Goal: Transaction & Acquisition: Purchase product/service

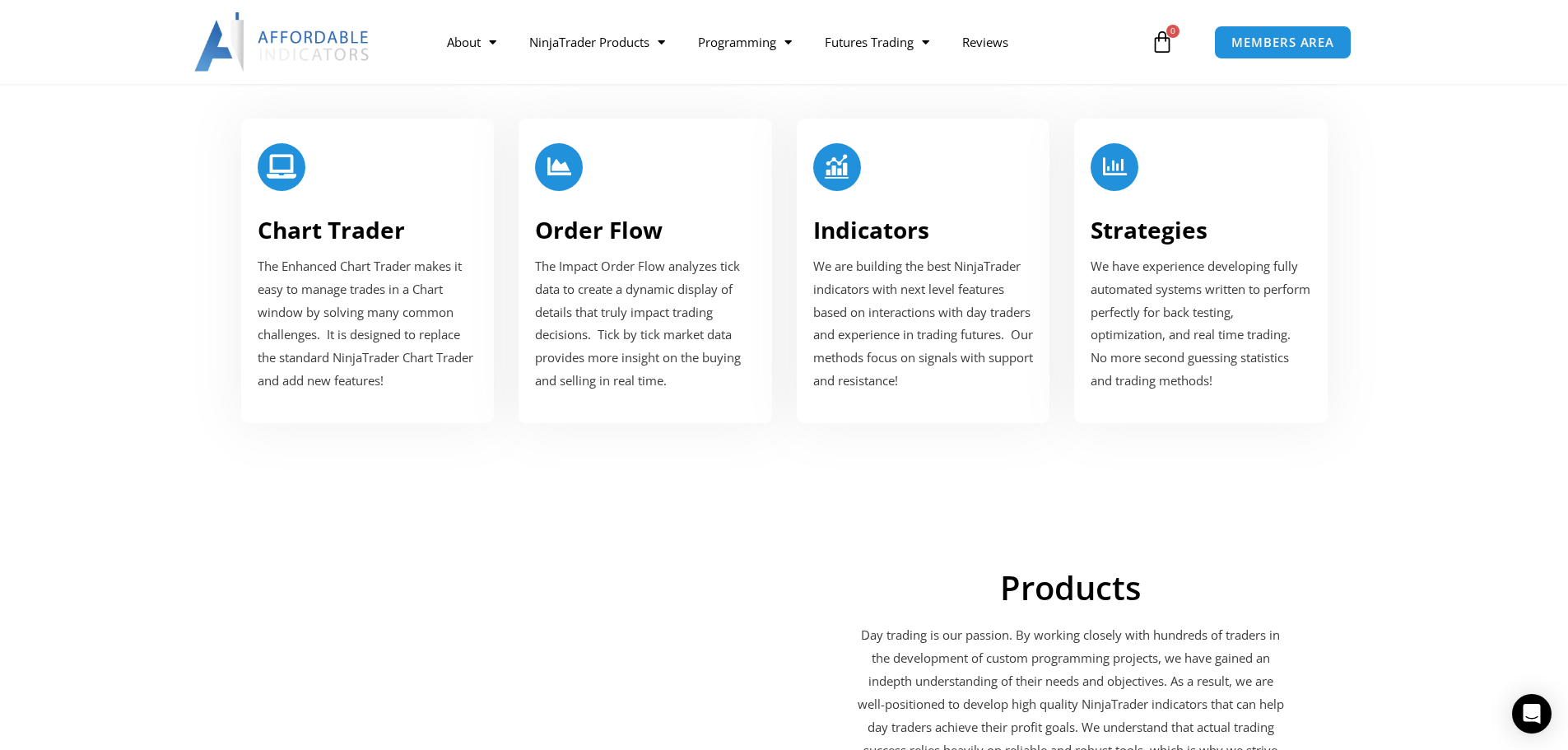
scroll to position [2057, 0]
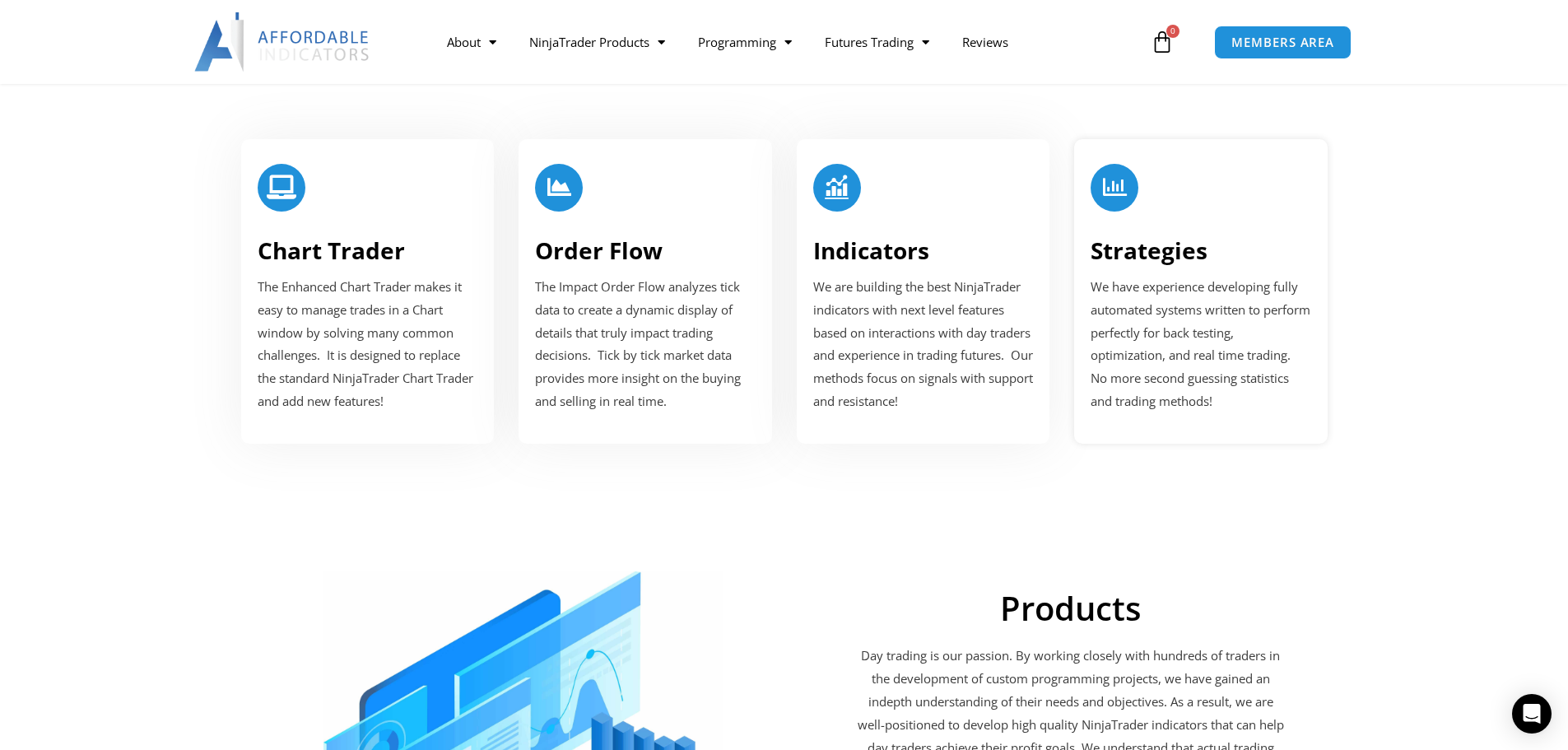
click at [1161, 277] on p "We have experience developing fully automated systems written to perform perfec…" at bounding box center [1201, 344] width 221 height 138
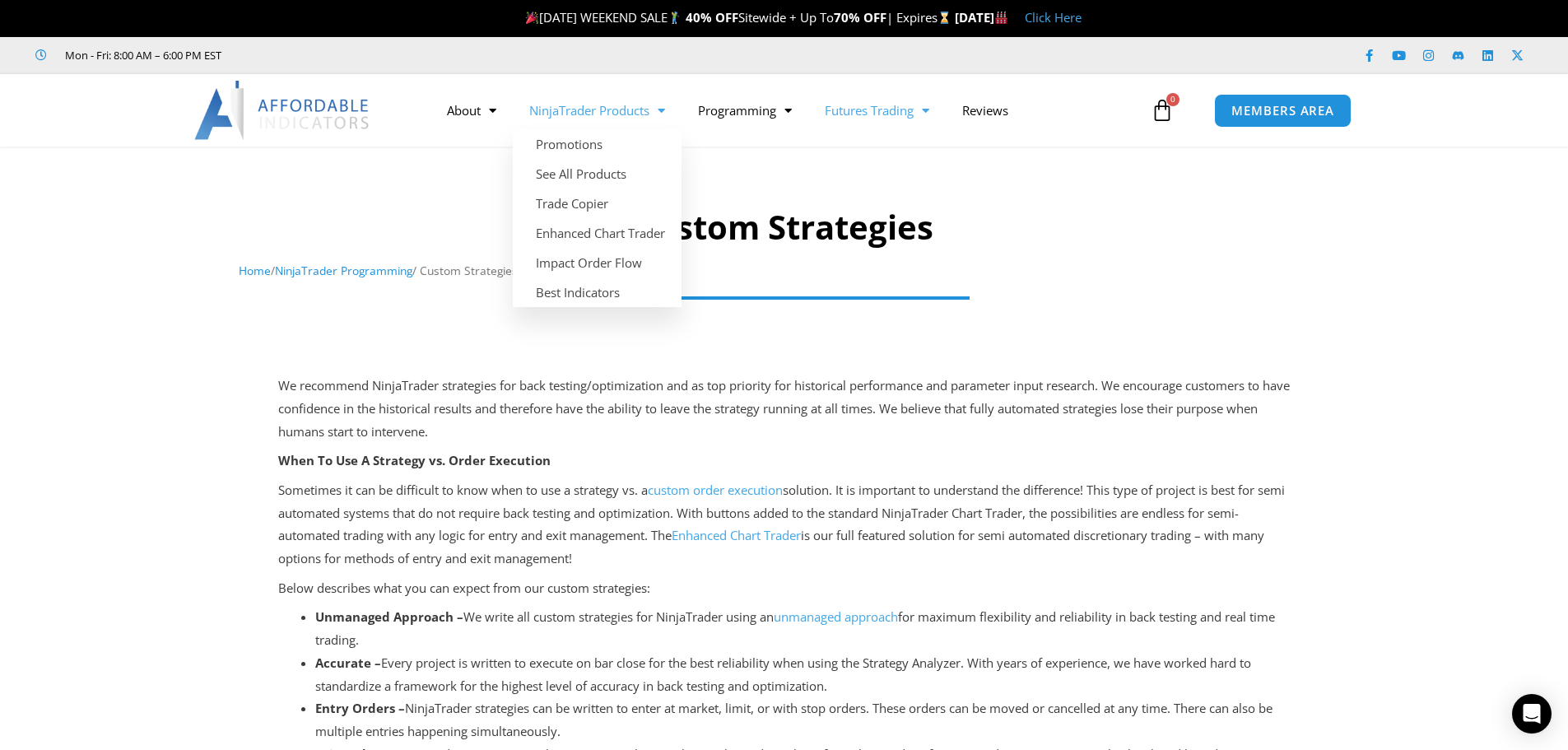
click at [899, 110] on link "Futures Trading" at bounding box center [877, 110] width 138 height 38
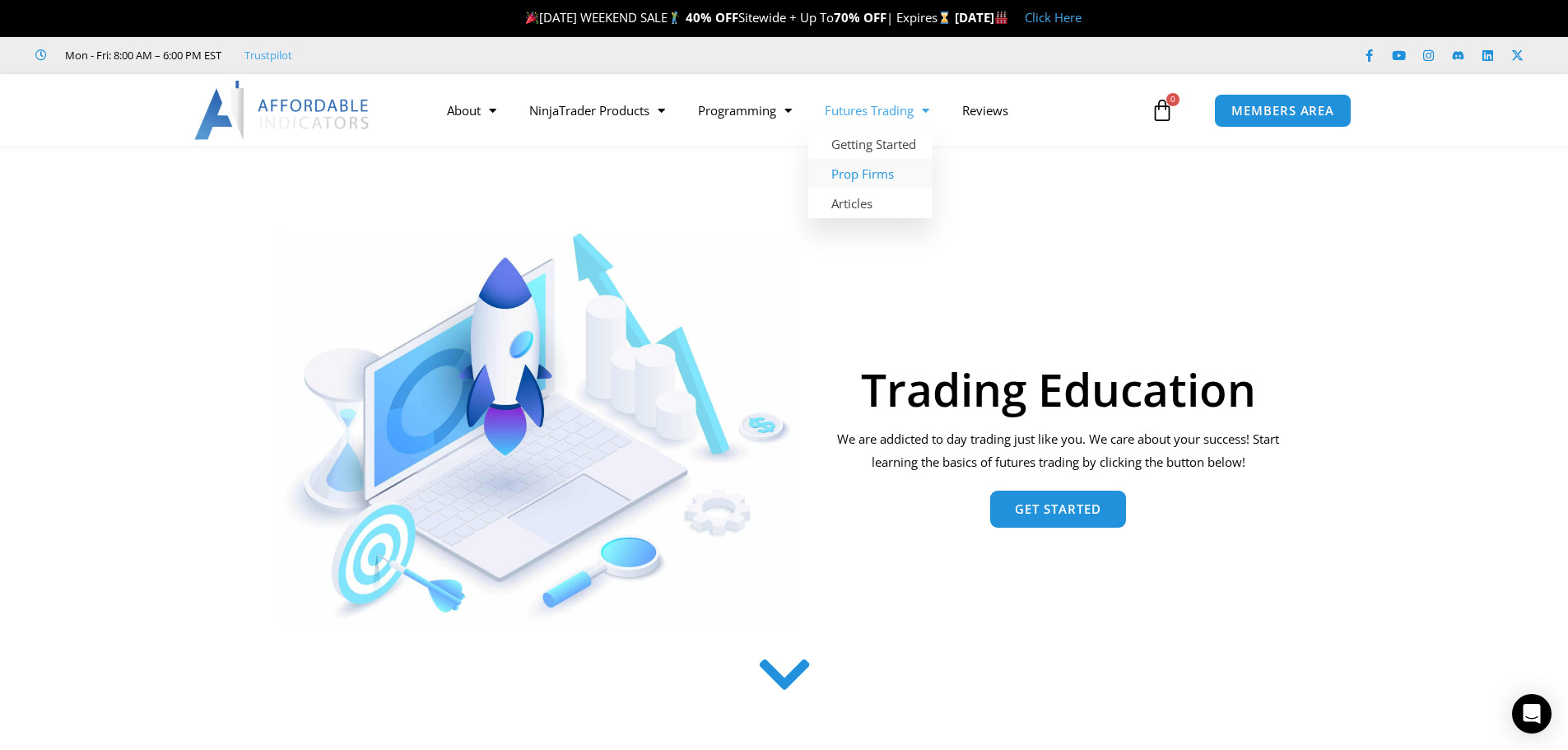
click at [870, 167] on link "Prop Firms" at bounding box center [871, 173] width 124 height 30
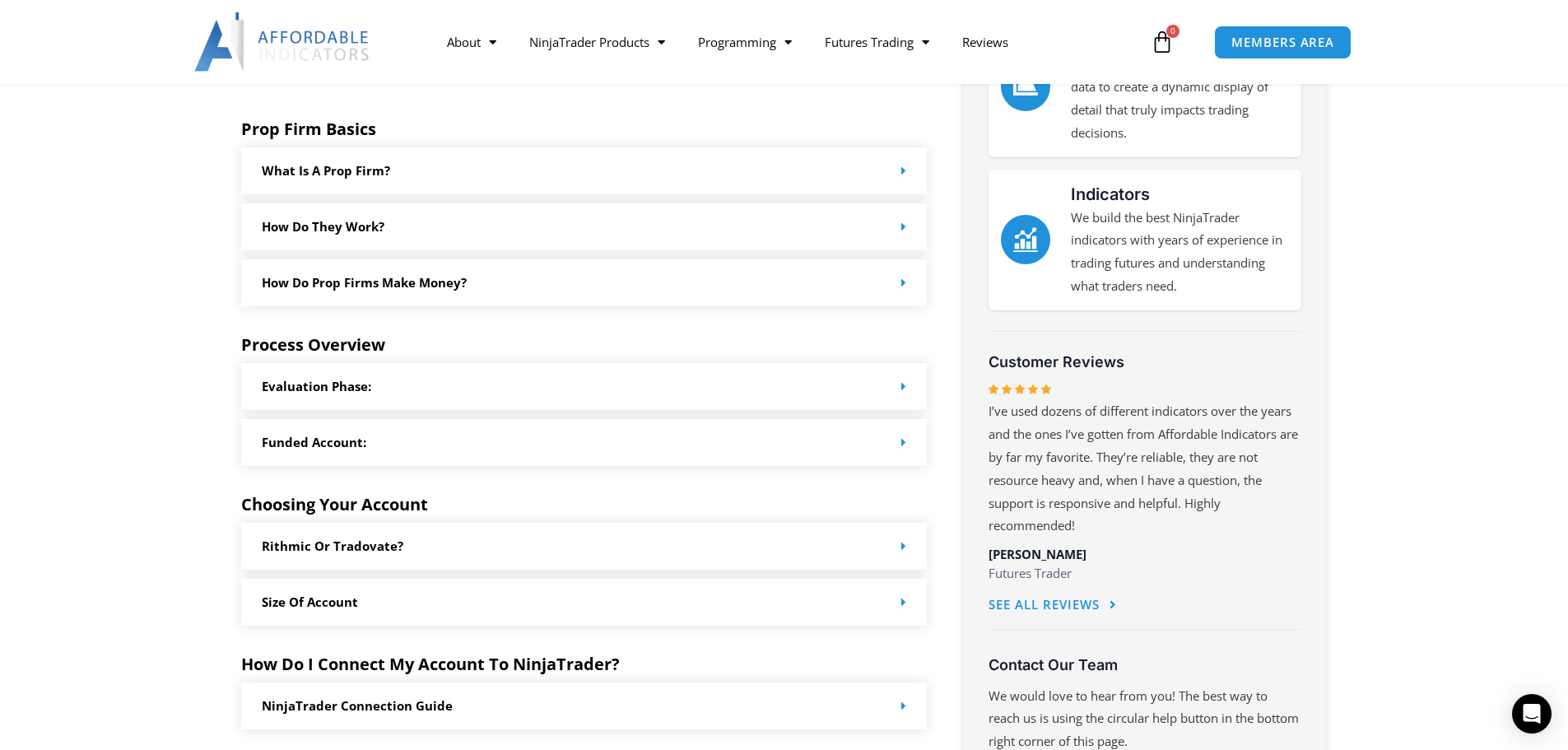
scroll to position [658, 0]
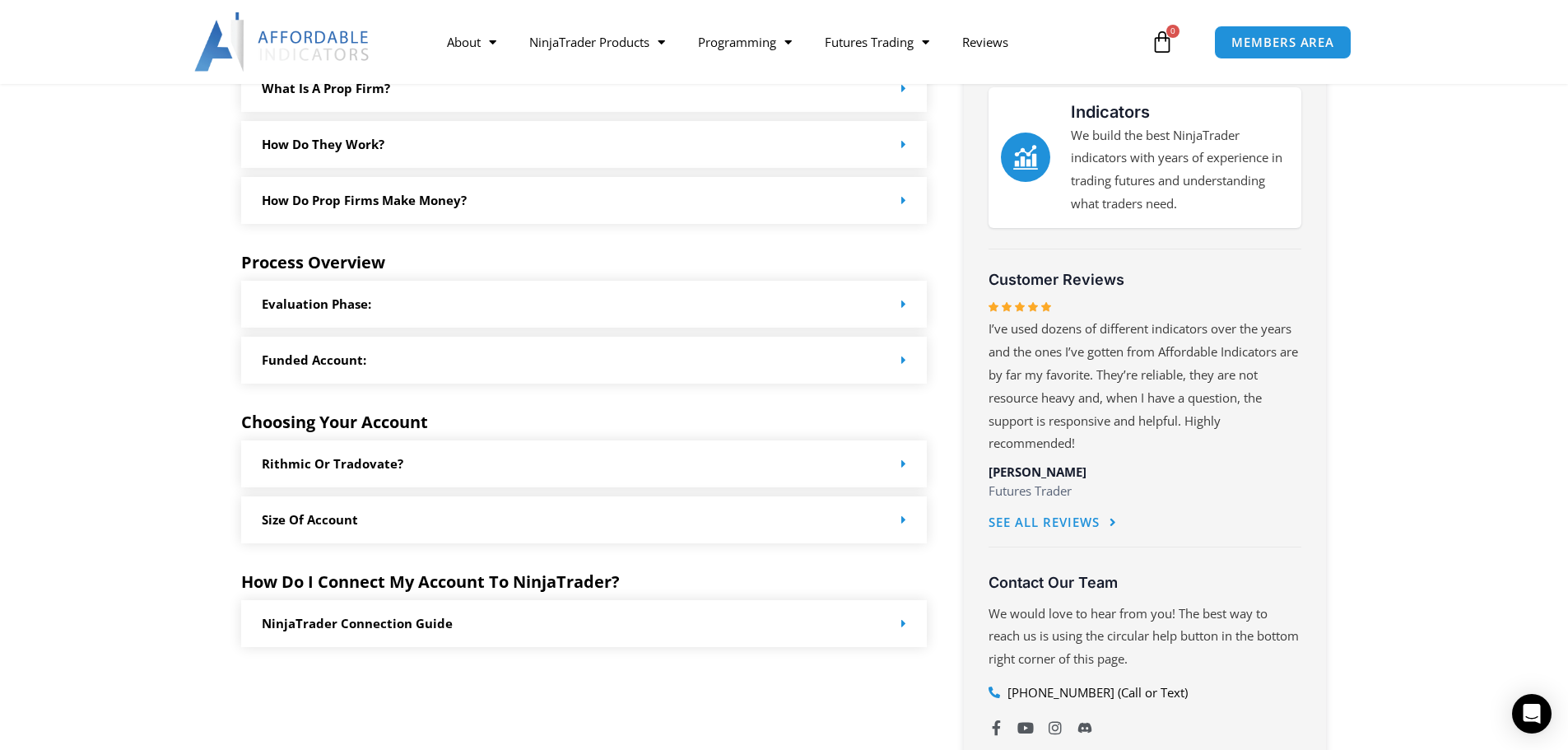
click at [666, 454] on div "Rithmic or Tradovate?" at bounding box center [585, 464] width 686 height 47
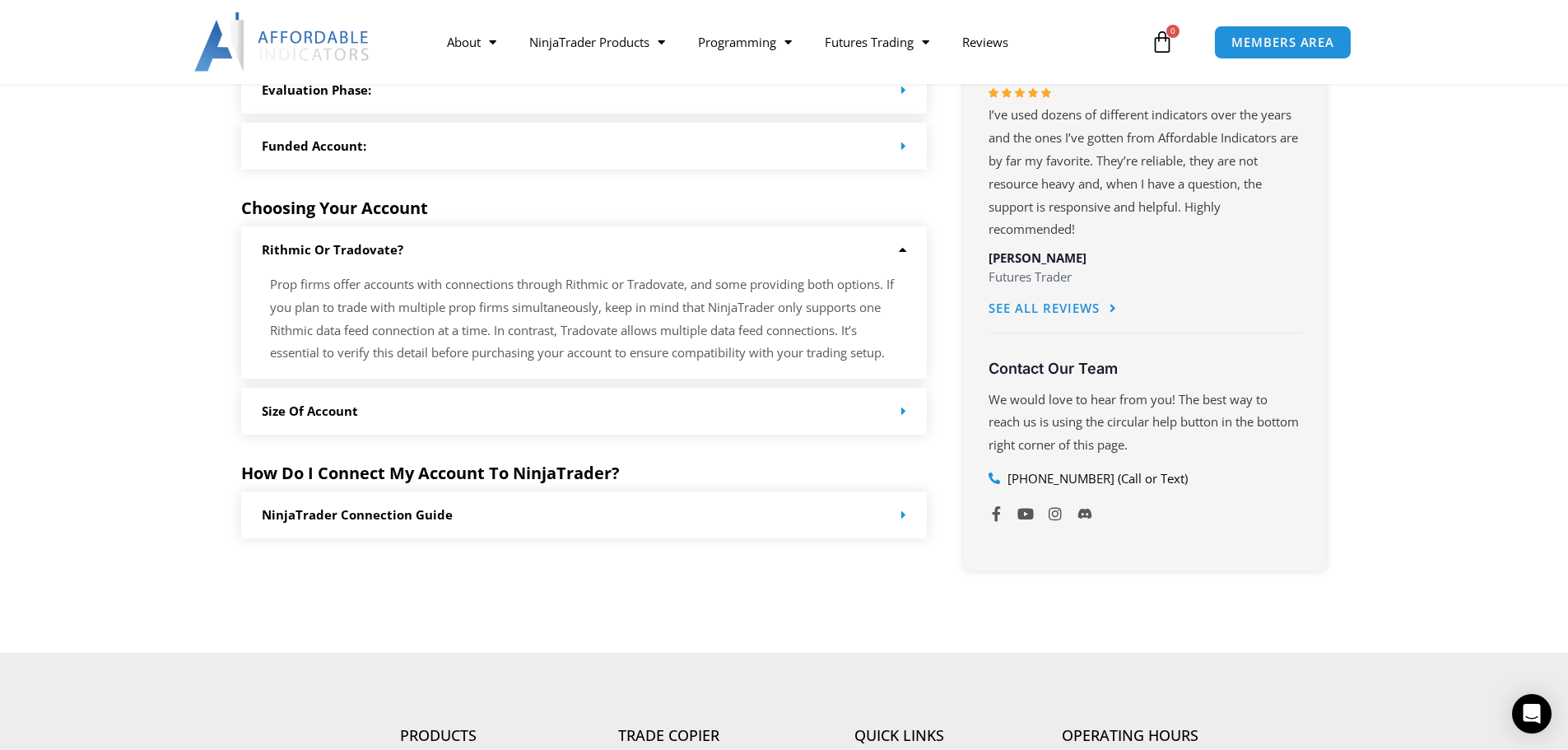
scroll to position [906, 0]
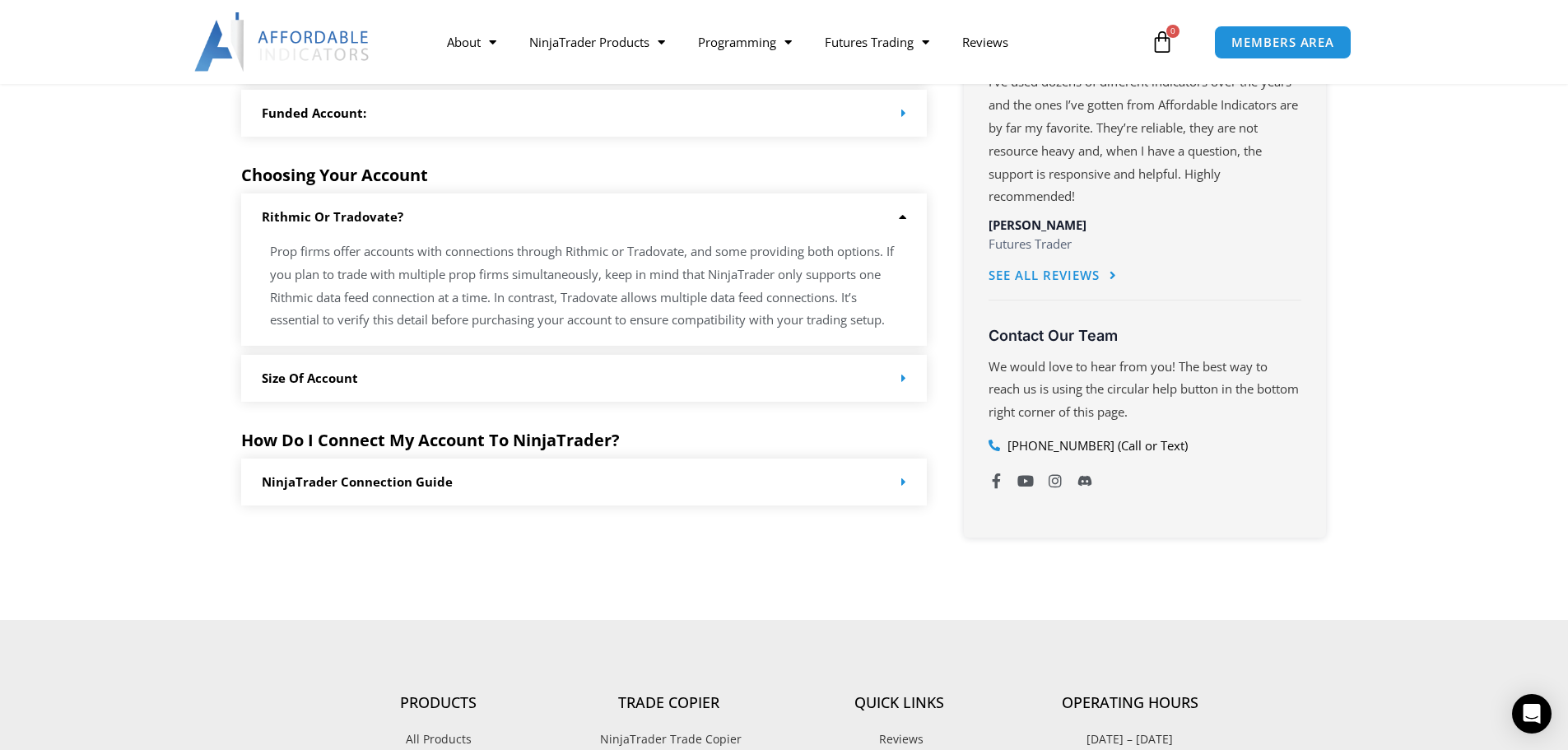
click at [312, 391] on div "Size of Account" at bounding box center [585, 378] width 686 height 47
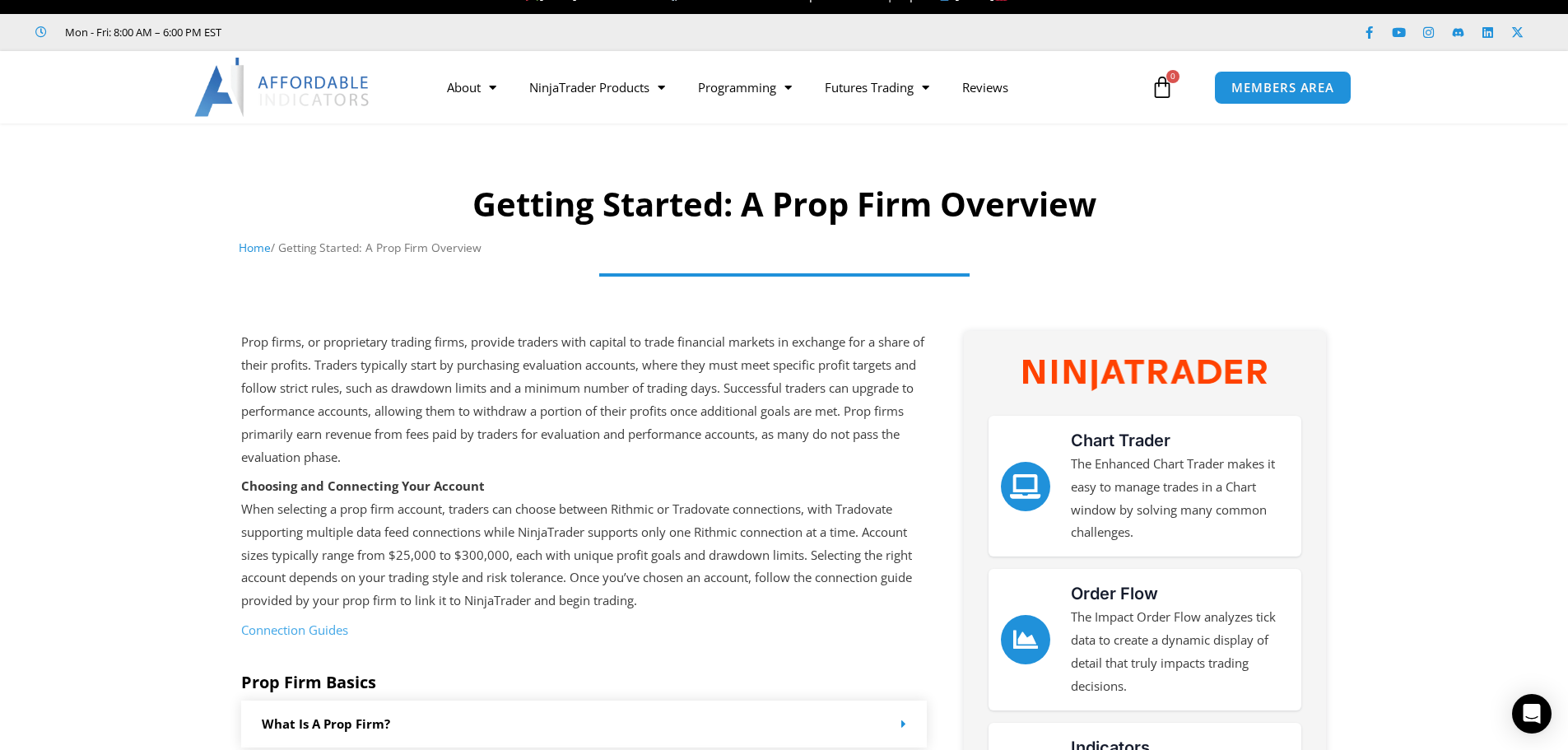
scroll to position [0, 0]
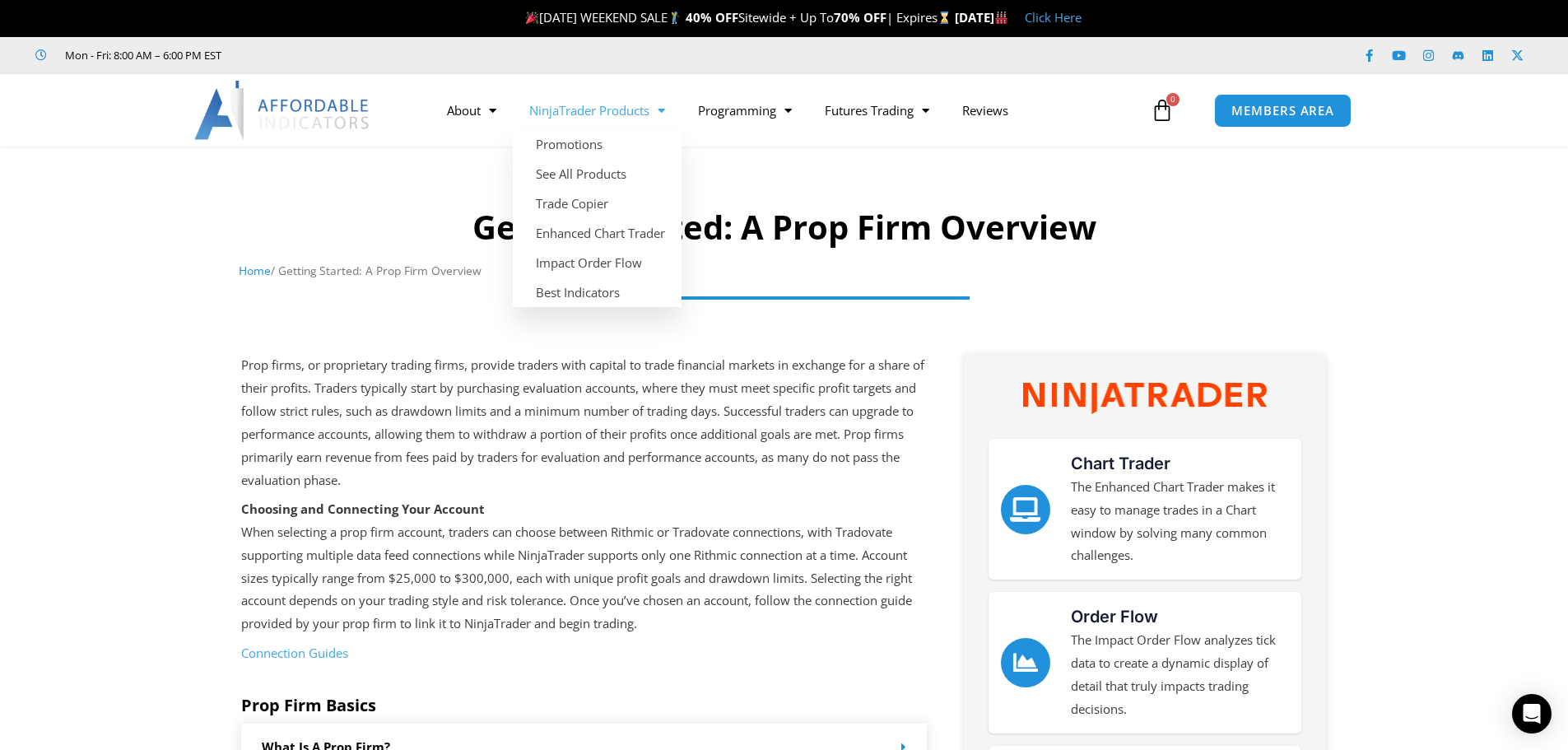
click at [603, 113] on link "NinjaTrader Products" at bounding box center [597, 110] width 168 height 38
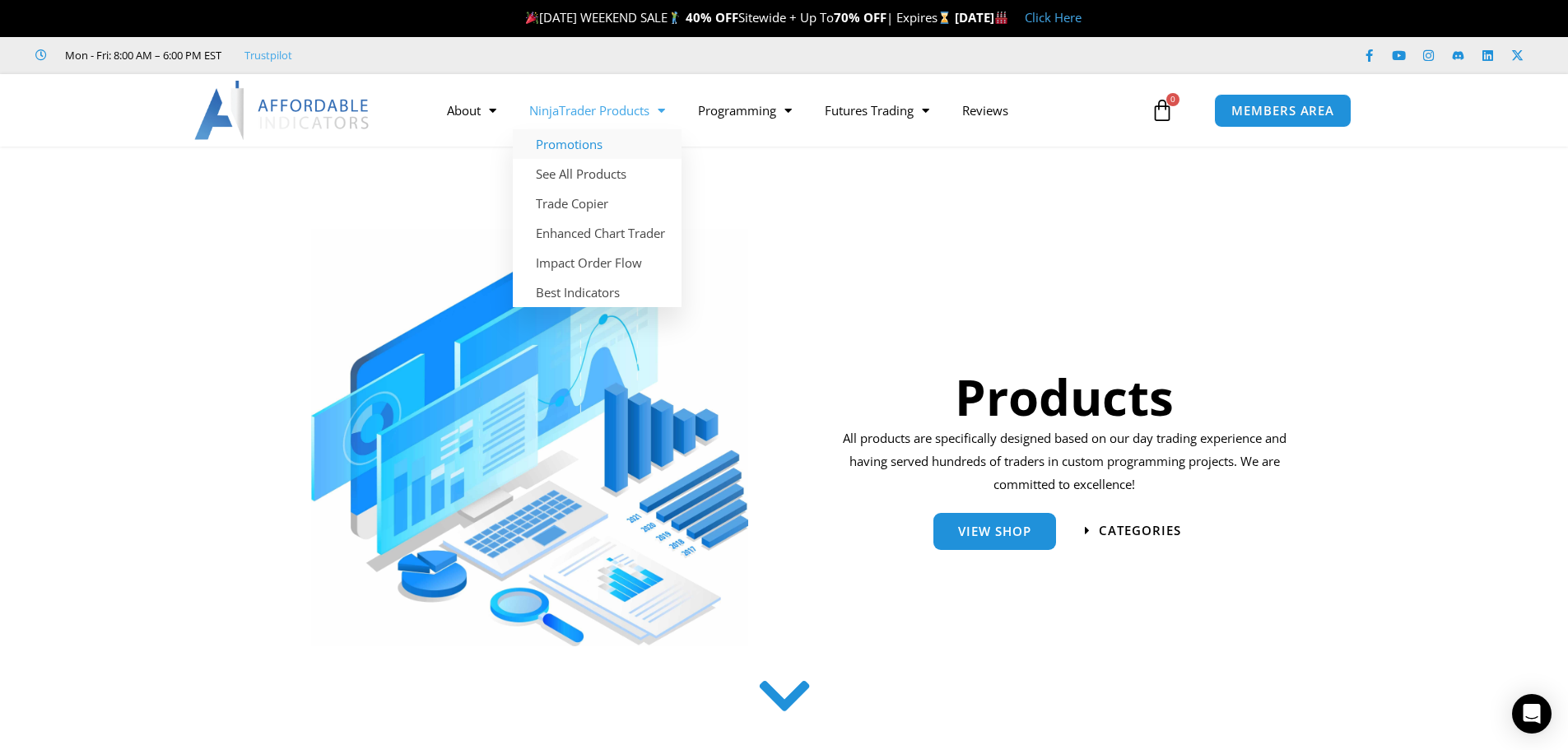
click at [579, 142] on link "Promotions" at bounding box center [597, 144] width 168 height 30
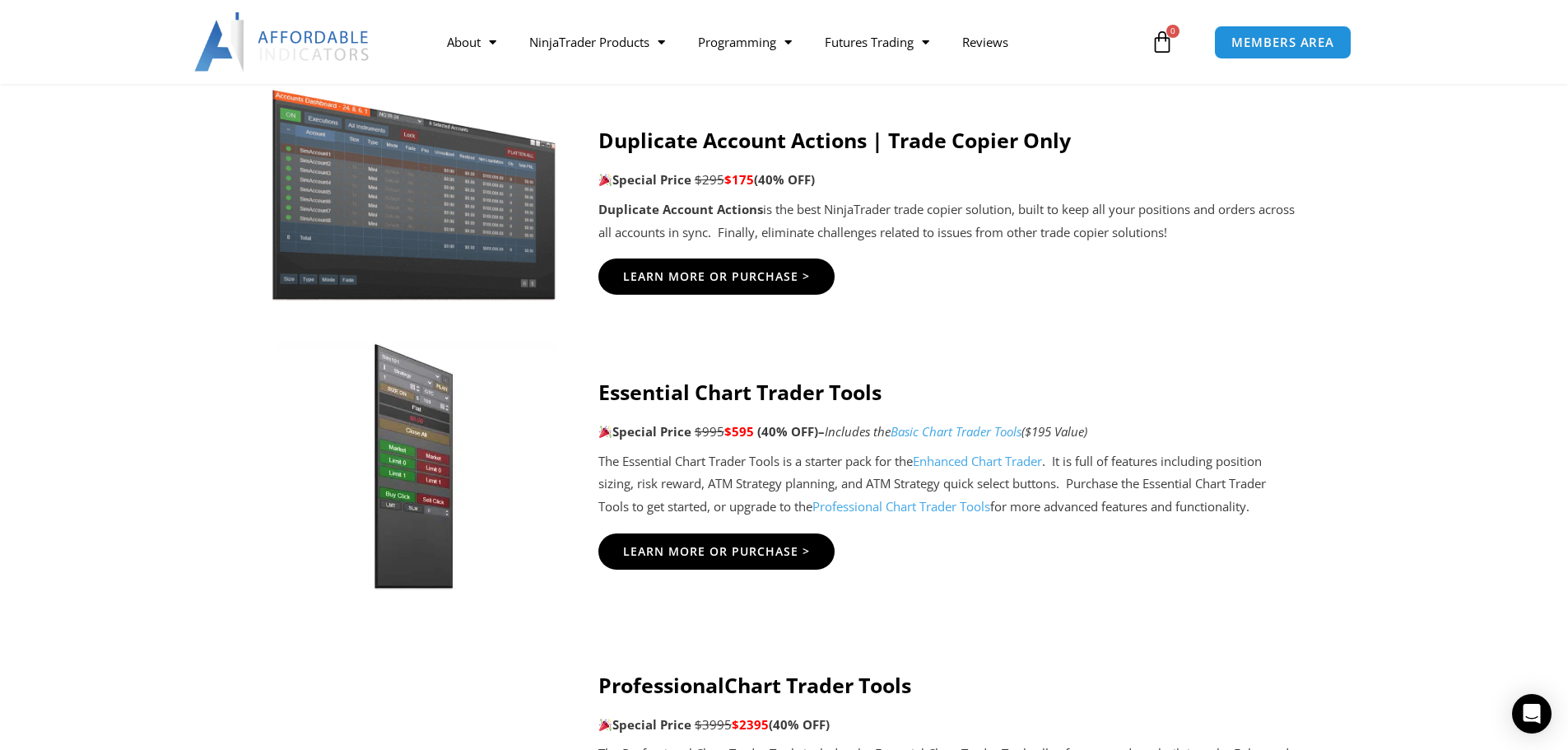
scroll to position [906, 0]
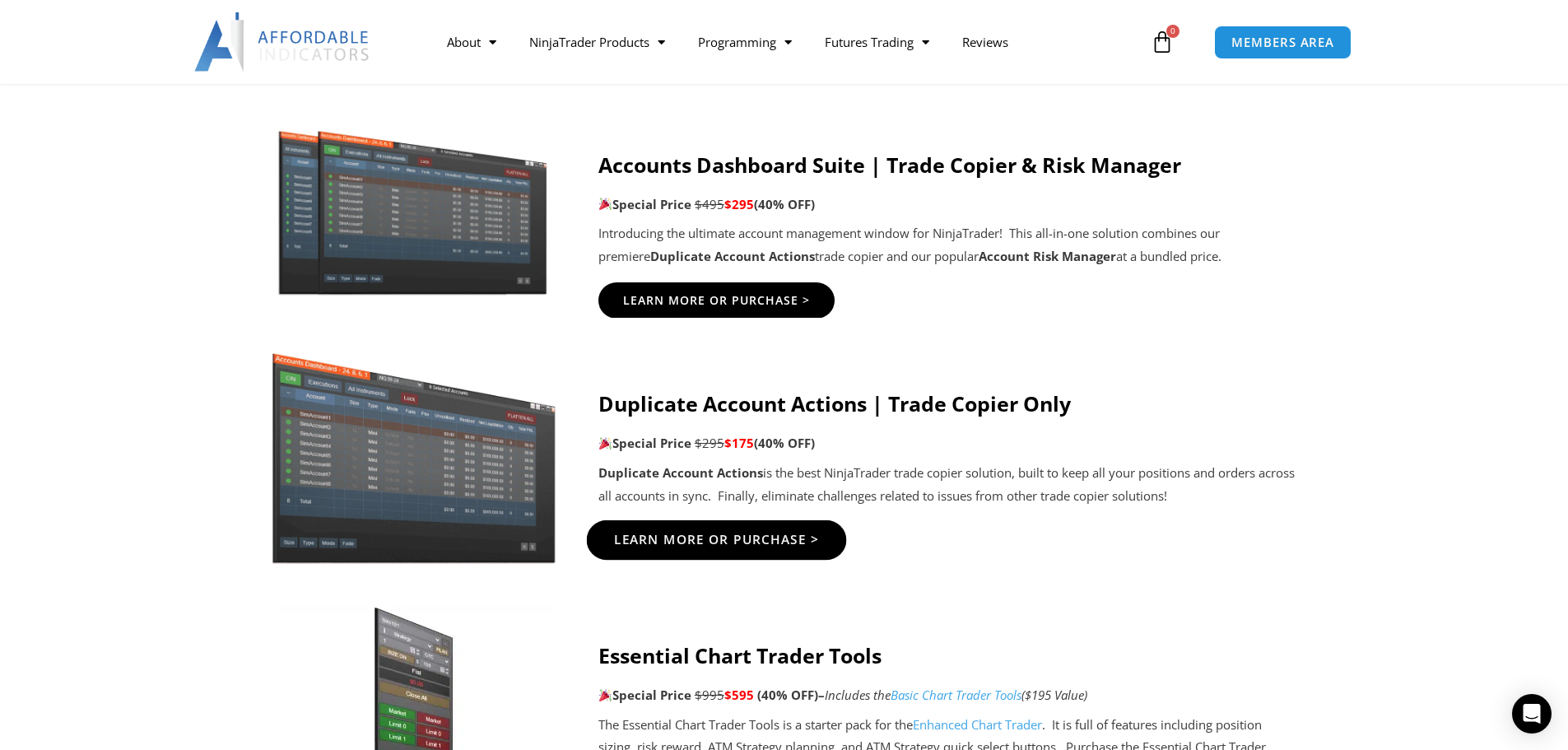
click at [737, 544] on span "Learn More Or Purchase >" at bounding box center [716, 539] width 206 height 13
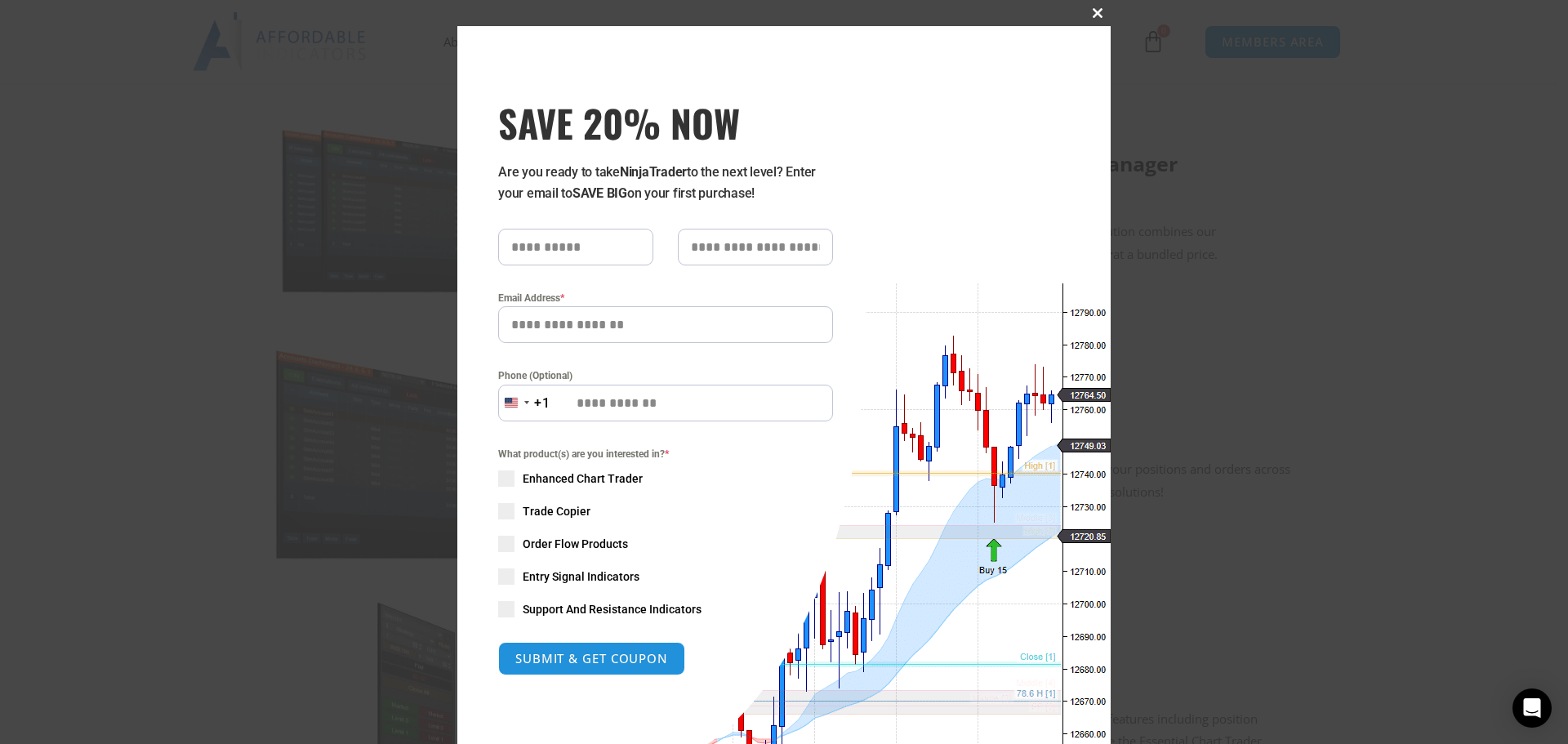
click at [1098, 12] on span at bounding box center [1097, 13] width 26 height 10
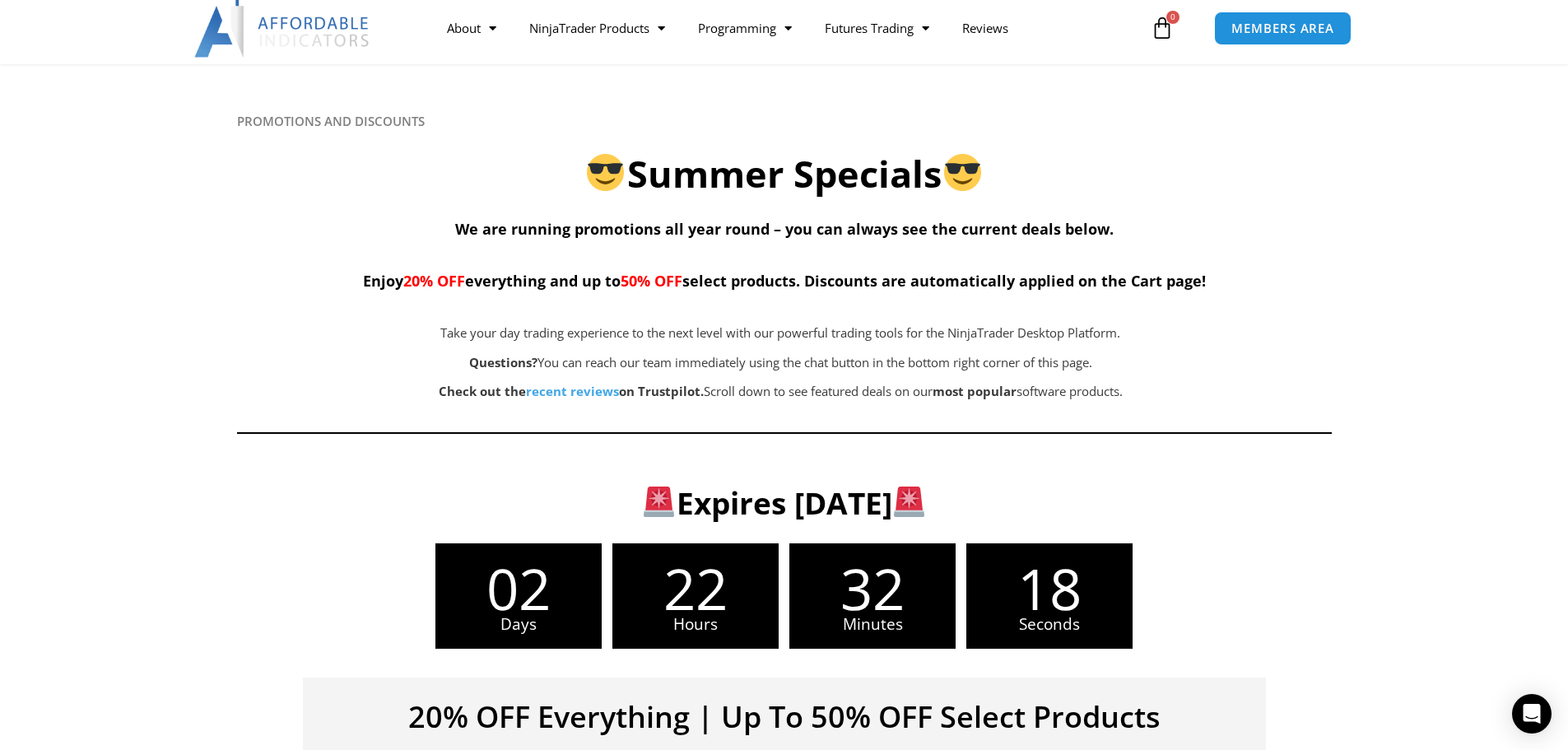
scroll to position [0, 0]
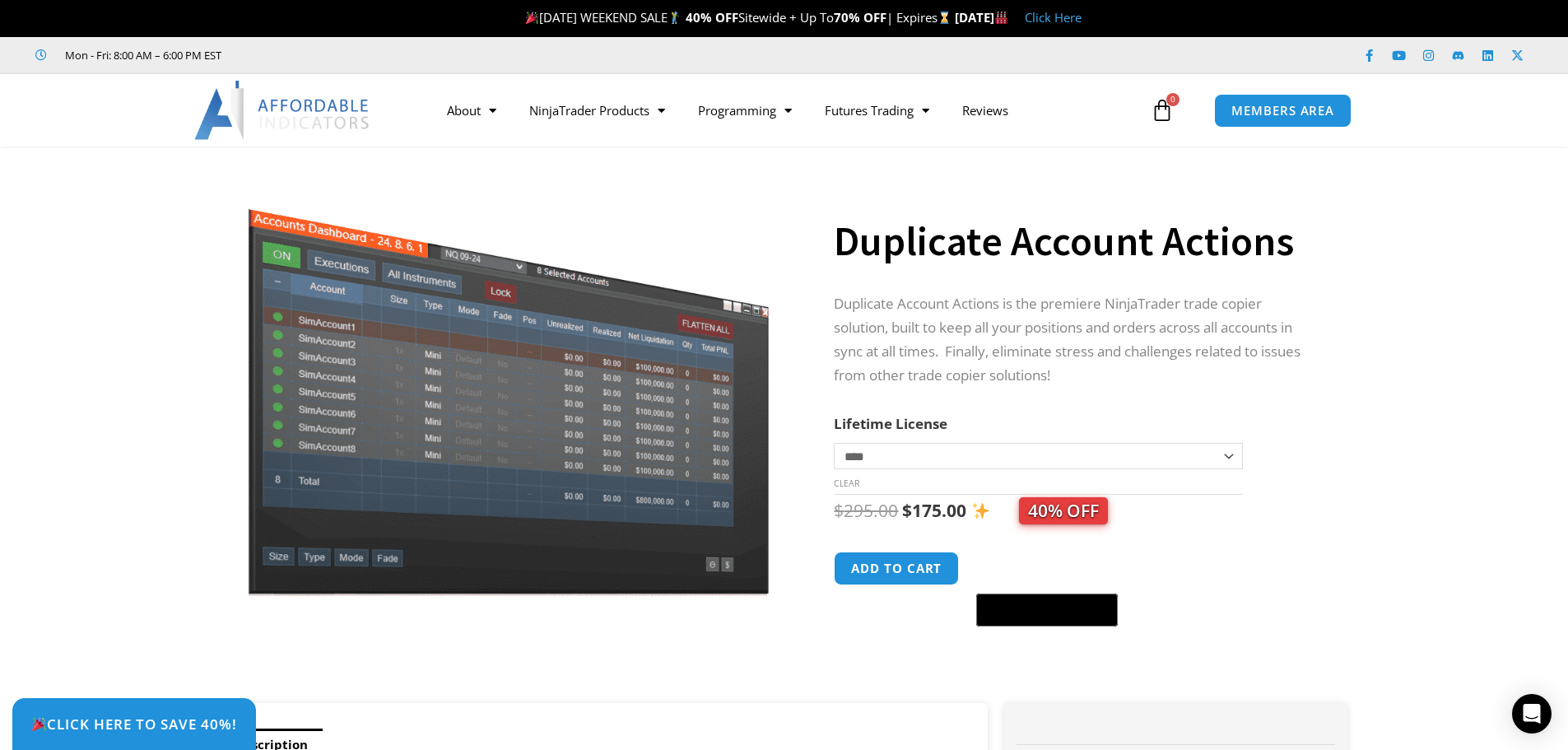
click at [954, 459] on select "**********" at bounding box center [1038, 456] width 408 height 26
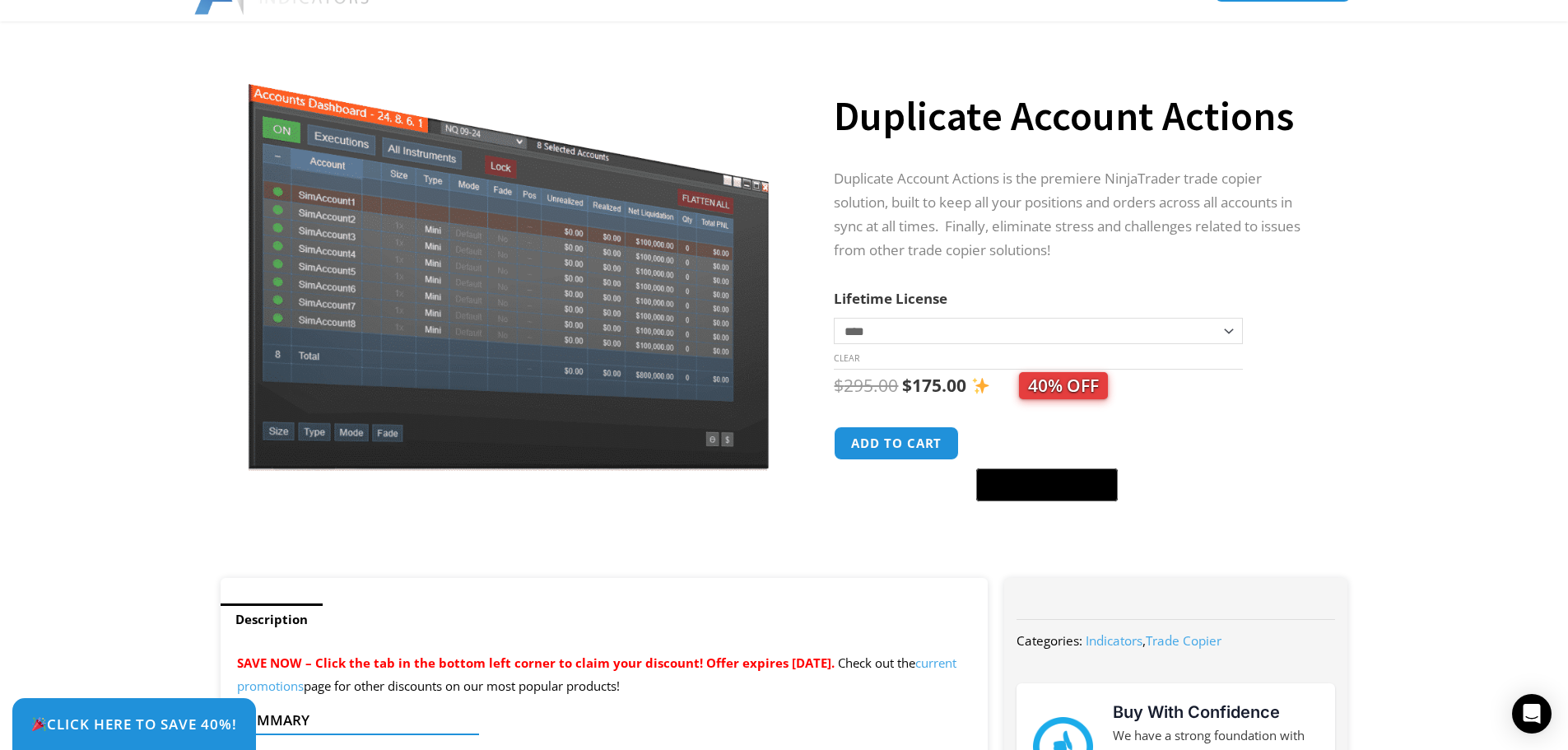
scroll to position [247, 0]
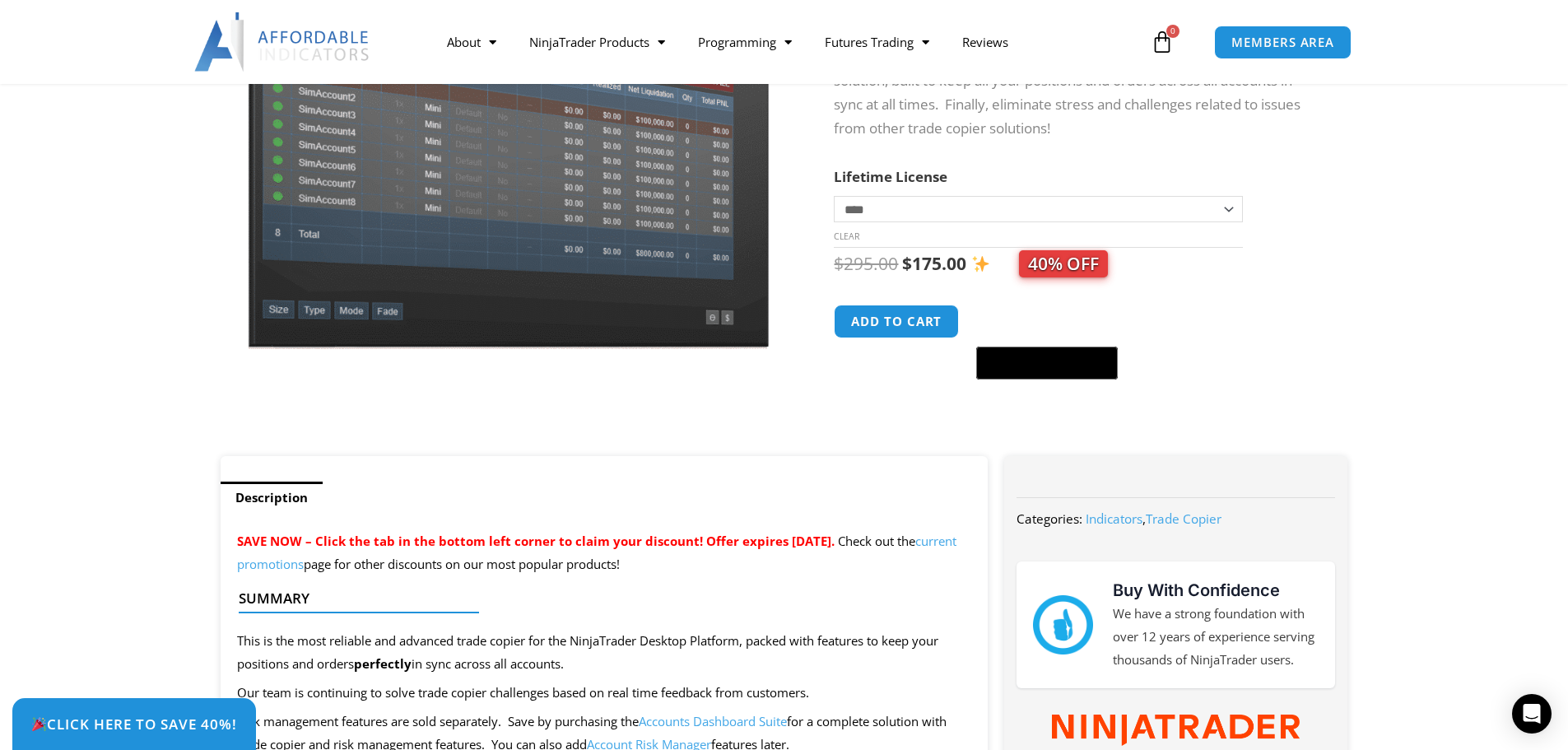
click at [965, 212] on select "**********" at bounding box center [1038, 209] width 408 height 26
select select "*"
click at [834, 196] on select "**********" at bounding box center [1038, 209] width 408 height 26
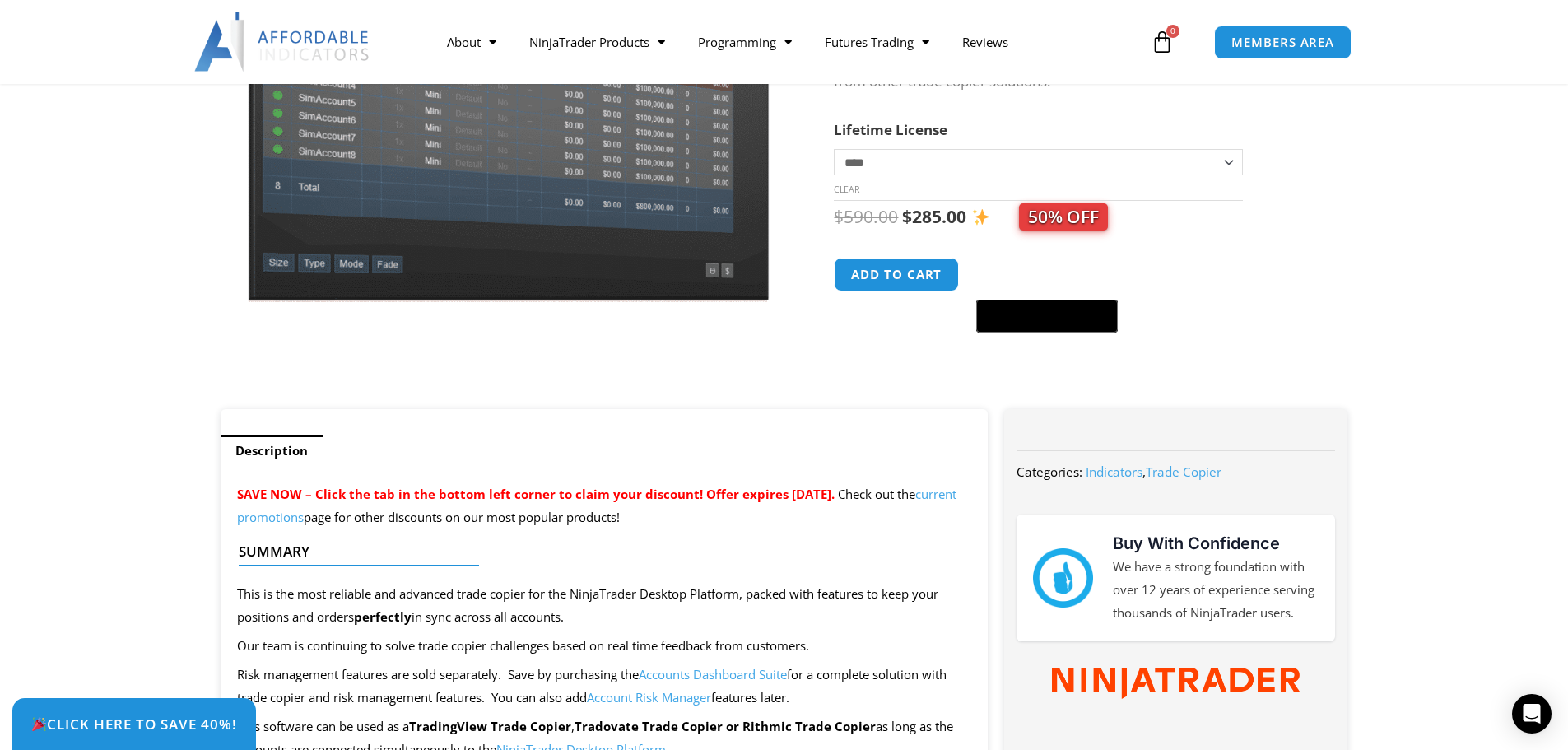
scroll to position [330, 0]
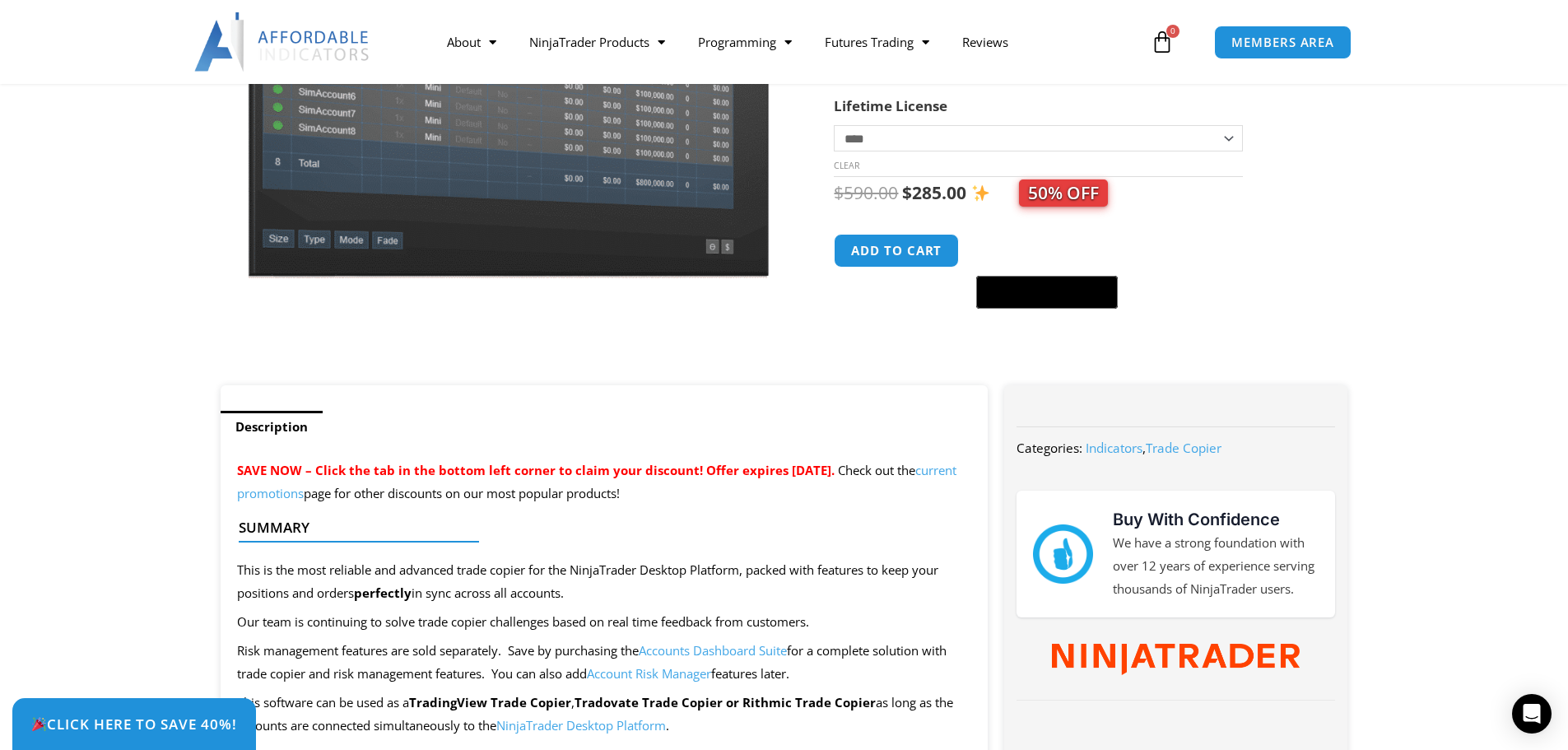
click at [1202, 281] on div "Duplicate Account Actions quantity Add to cart @import url(//[DOMAIN_NAME][URL]…" at bounding box center [1074, 272] width 481 height 76
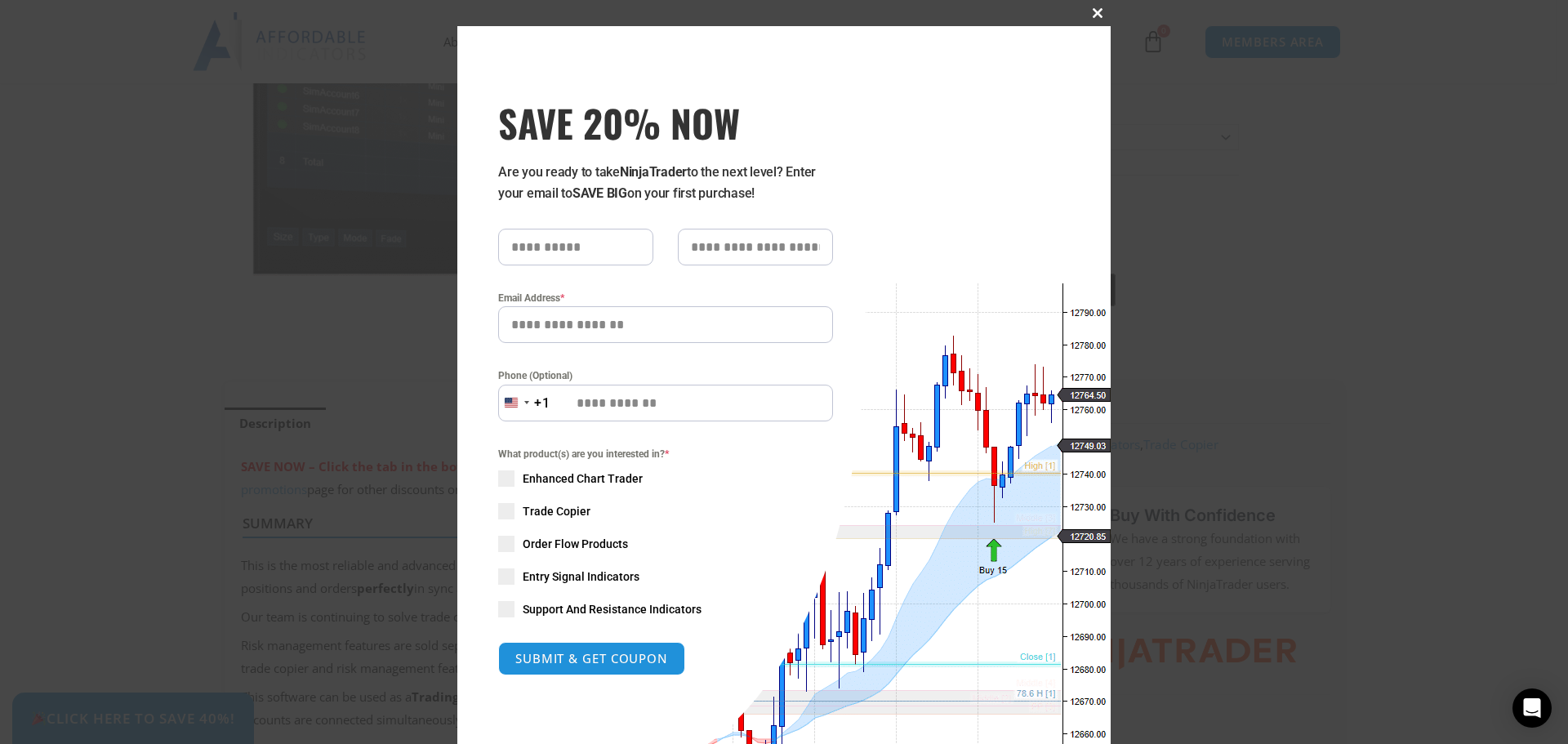
click at [1092, 13] on span at bounding box center [1097, 13] width 26 height 10
